Goal: Find specific page/section: Find specific page/section

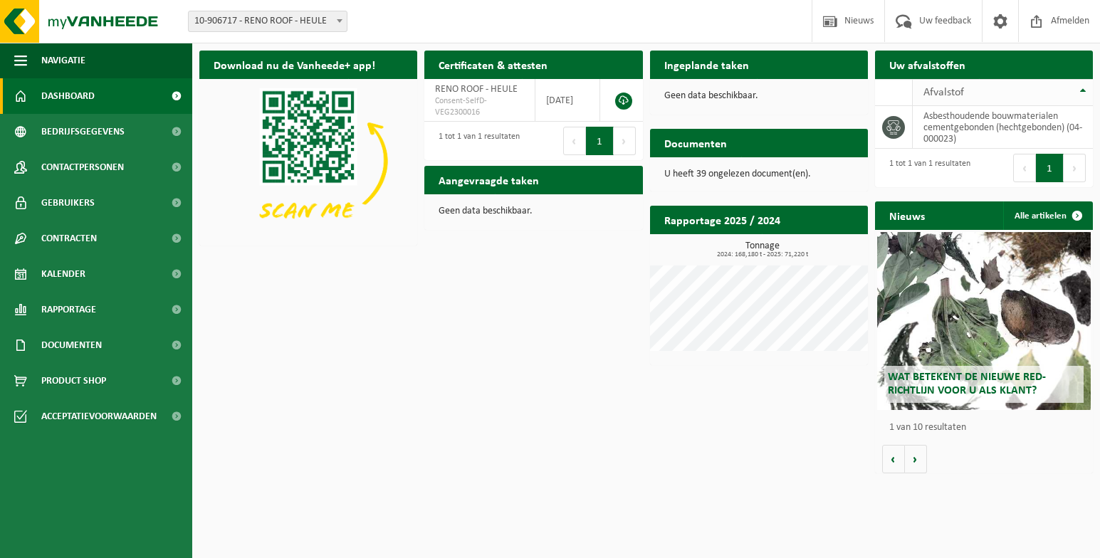
click at [947, 91] on span "Afvalstof" at bounding box center [943, 92] width 41 height 11
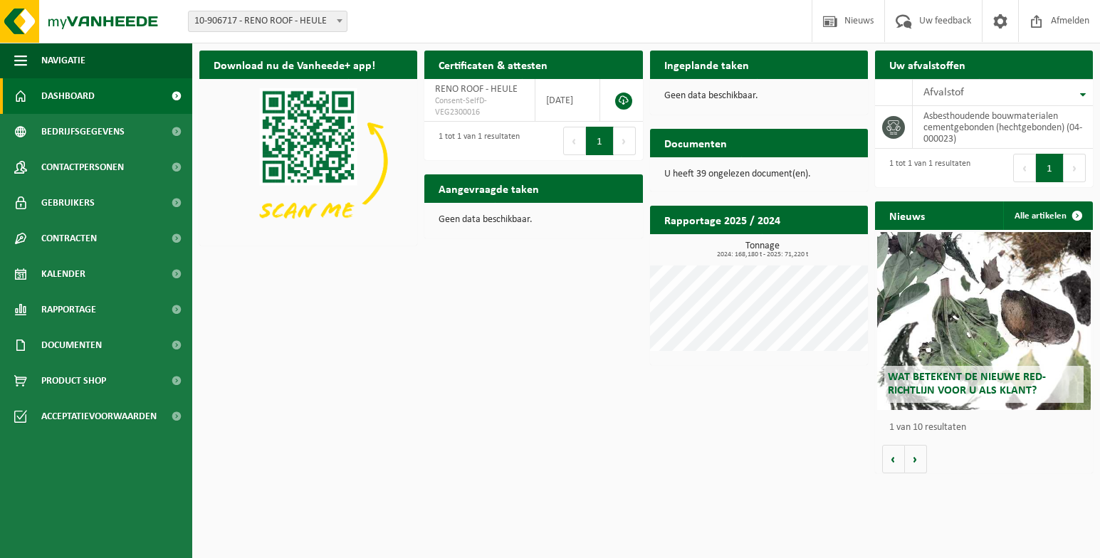
click at [723, 96] on p "Geen data beschikbaar." at bounding box center [758, 96] width 189 height 10
click at [1047, 167] on button "1" at bounding box center [1050, 168] width 28 height 28
click at [1082, 94] on th "Afvalstof" at bounding box center [1003, 92] width 180 height 27
click at [926, 93] on span "Afvalstof" at bounding box center [943, 92] width 41 height 11
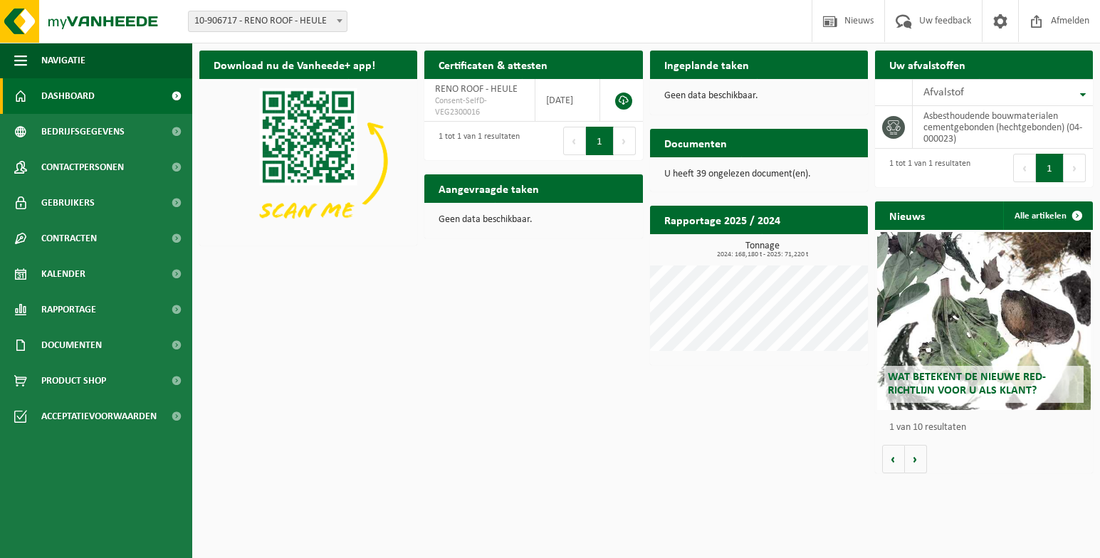
click at [926, 92] on span "Afvalstof" at bounding box center [943, 92] width 41 height 11
click at [925, 90] on span "Afvalstof" at bounding box center [943, 92] width 41 height 11
click at [923, 90] on span "Afvalstof" at bounding box center [943, 92] width 41 height 11
click at [1084, 97] on th "Afvalstof" at bounding box center [1003, 92] width 180 height 27
click at [1076, 168] on button "Volgende" at bounding box center [1075, 168] width 22 height 28
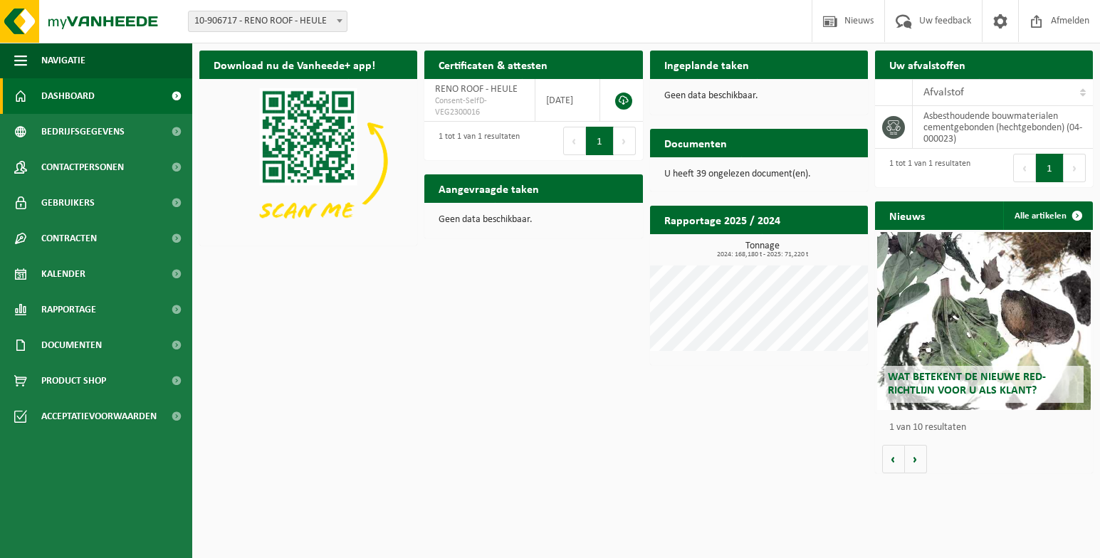
click at [1076, 168] on button "Volgende" at bounding box center [1075, 168] width 22 height 28
click at [1046, 170] on button "1" at bounding box center [1050, 168] width 28 height 28
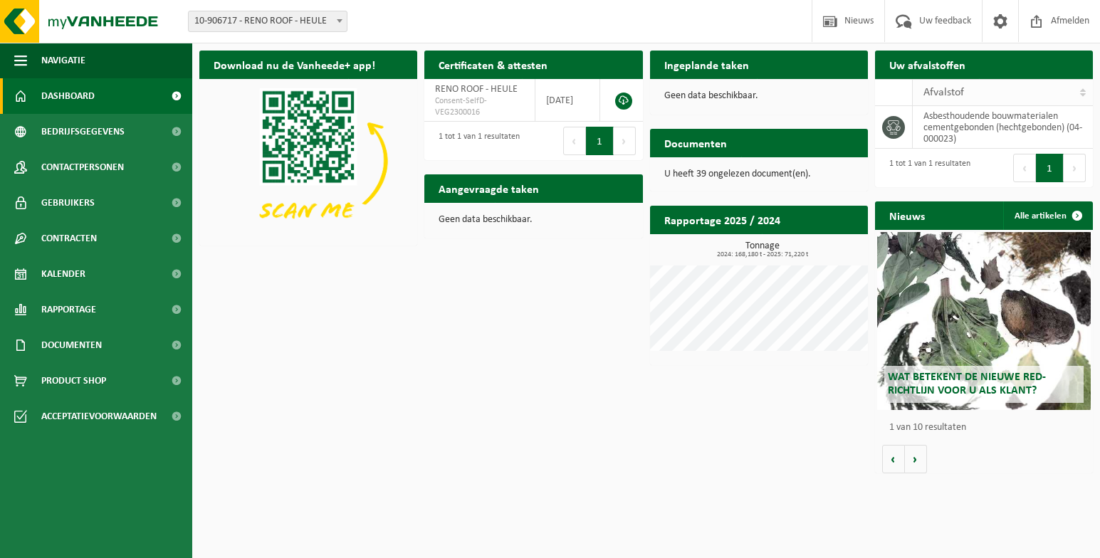
click at [938, 97] on span "Afvalstof" at bounding box center [943, 92] width 41 height 11
click at [490, 195] on h2 "Aangevraagde taken" at bounding box center [488, 188] width 129 height 28
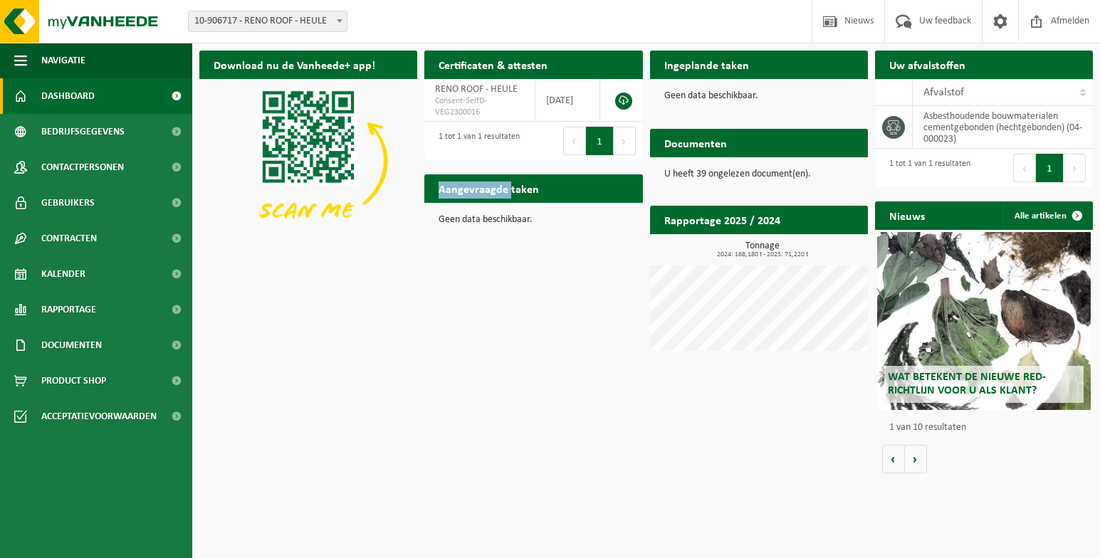
click at [490, 195] on h2 "Aangevraagde taken" at bounding box center [488, 188] width 129 height 28
click at [493, 224] on p "Geen data beschikbaar." at bounding box center [533, 220] width 189 height 10
click at [493, 221] on p "Geen data beschikbaar." at bounding box center [533, 220] width 189 height 10
drag, startPoint x: 496, startPoint y: 216, endPoint x: 971, endPoint y: 73, distance: 496.8
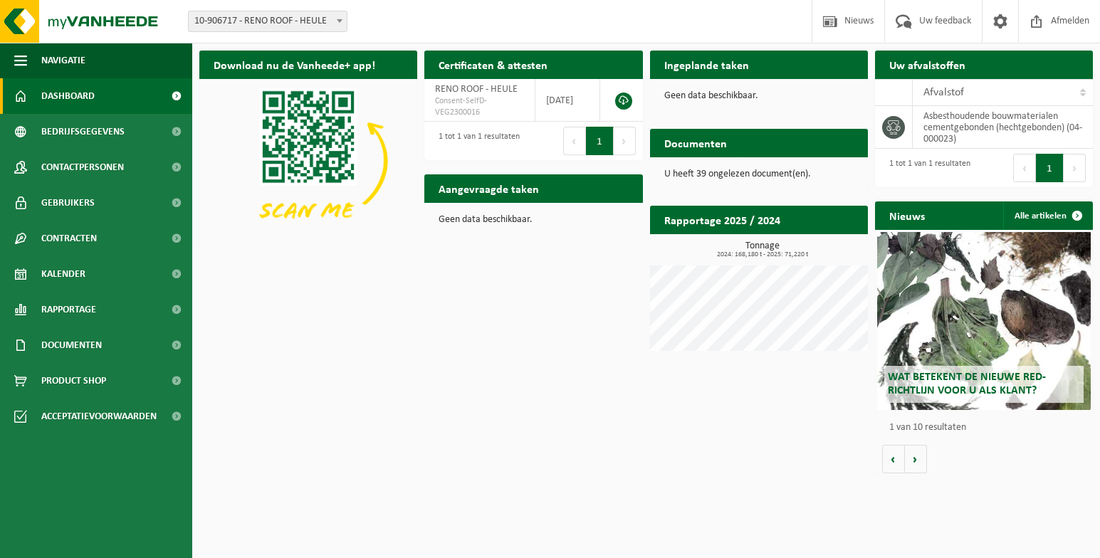
drag, startPoint x: 971, startPoint y: 73, endPoint x: 654, endPoint y: 498, distance: 530.5
click at [654, 498] on html "Vestiging: 10-906717 - RENO ROOF - HEULE 10-906717 - RENO ROOF - HEULE Welkom […" at bounding box center [550, 279] width 1100 height 558
click at [338, 146] on img at bounding box center [308, 161] width 218 height 164
click at [942, 70] on h2 "Uw afvalstoffen" at bounding box center [927, 65] width 105 height 28
click at [939, 88] on span "Afvalstof" at bounding box center [943, 92] width 41 height 11
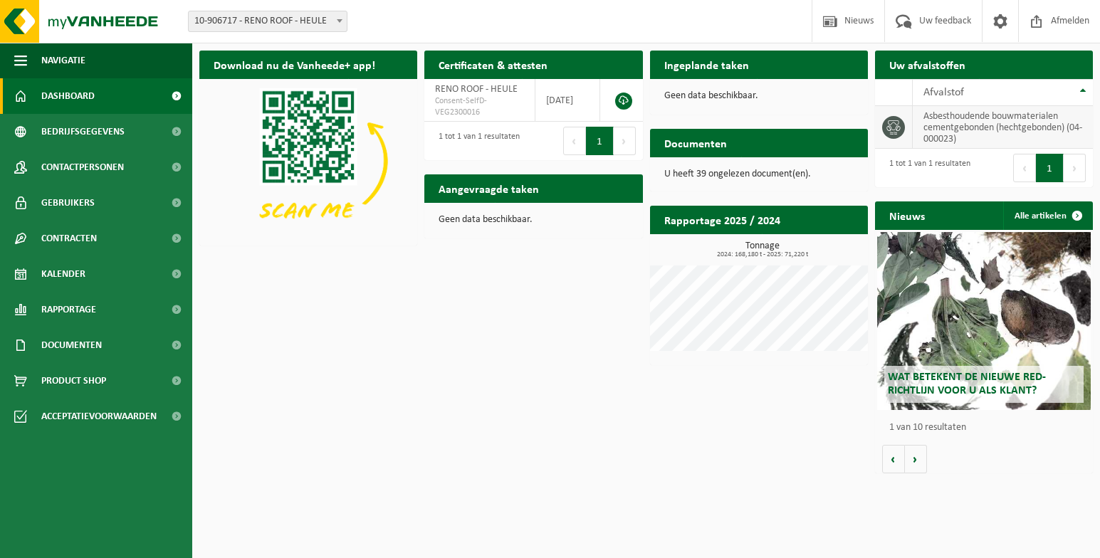
click at [940, 141] on td "asbesthoudende bouwmaterialen cementgebonden (hechtgebonden) (04-000023)" at bounding box center [1003, 127] width 180 height 43
